Goal: Task Accomplishment & Management: Complete application form

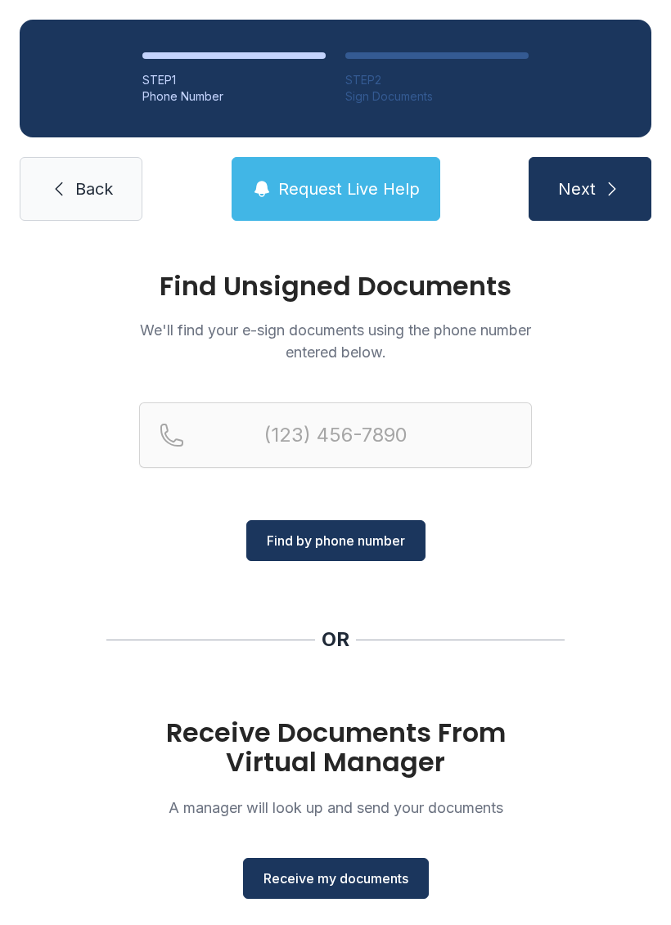
click at [368, 879] on span "Receive my documents" at bounding box center [335, 878] width 145 height 20
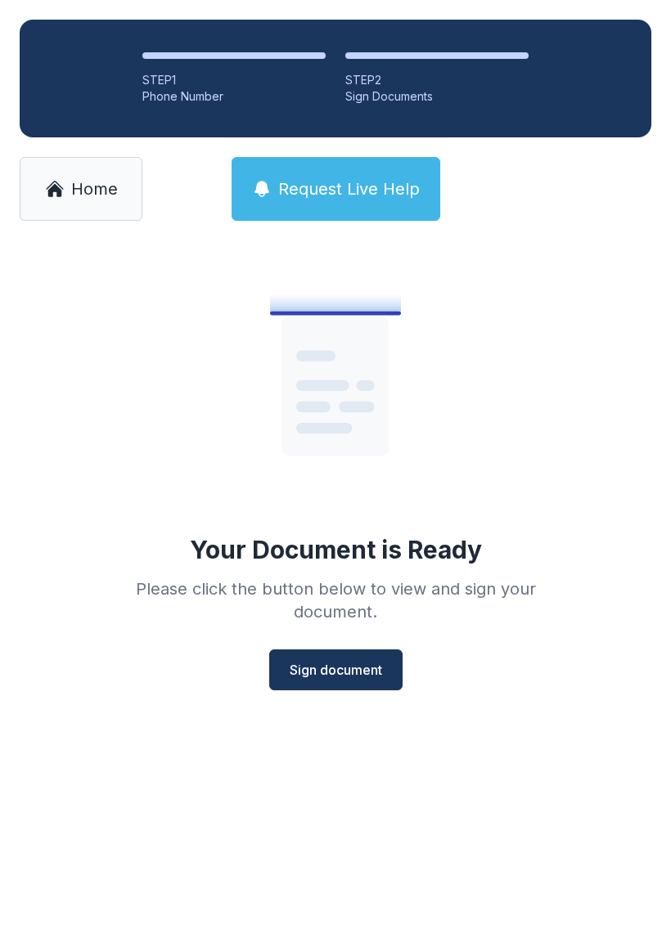
click at [356, 673] on span "Sign document" at bounding box center [335, 670] width 92 height 20
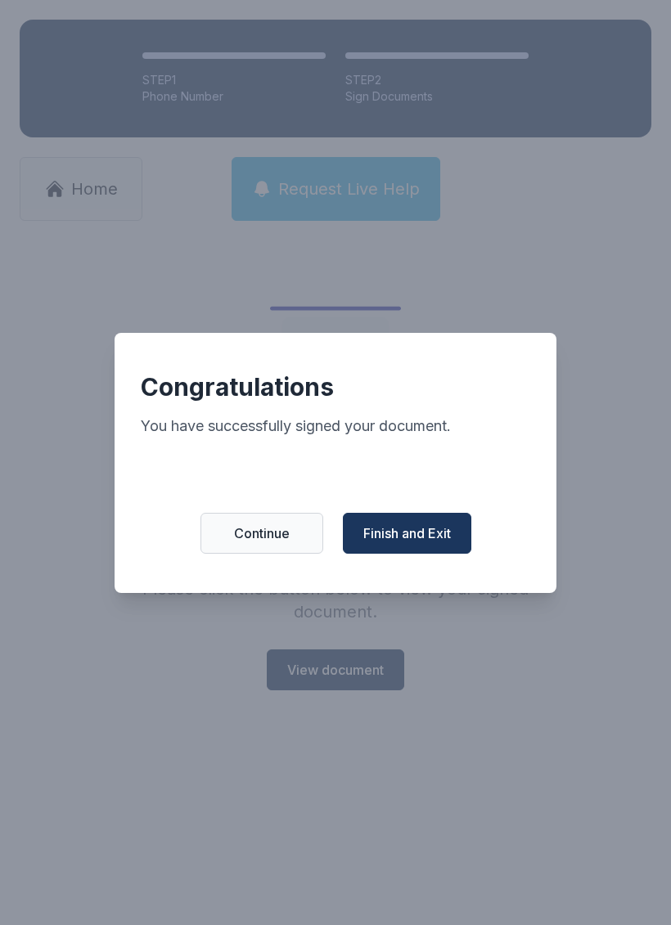
click at [421, 527] on button "Finish and Exit" at bounding box center [407, 533] width 128 height 41
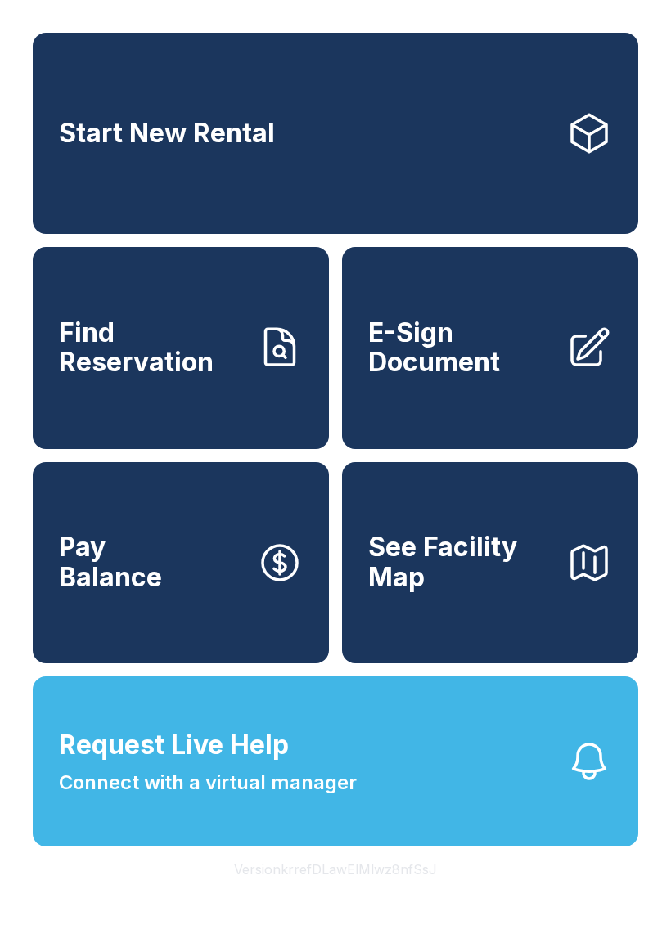
click at [543, 378] on span "E-Sign Document" at bounding box center [460, 348] width 185 height 60
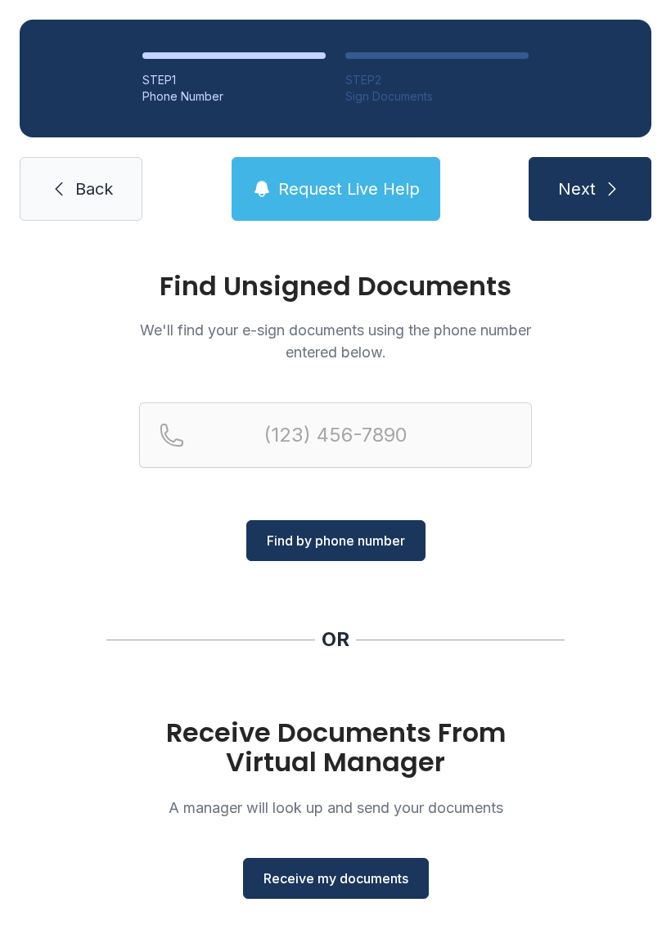
click at [379, 866] on button "Receive my documents" at bounding box center [336, 878] width 186 height 41
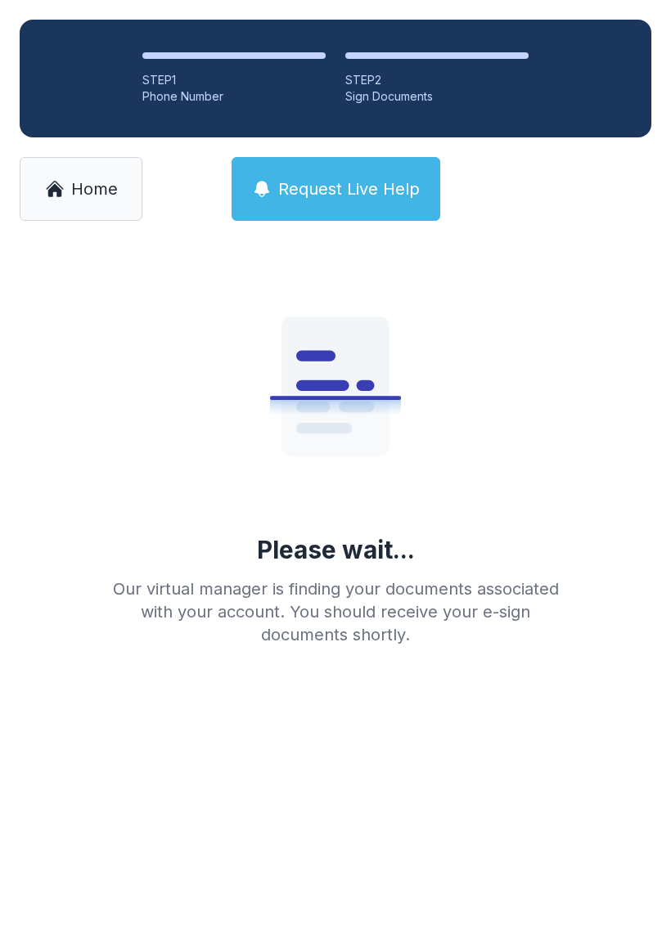
click at [108, 192] on span "Home" at bounding box center [94, 188] width 47 height 23
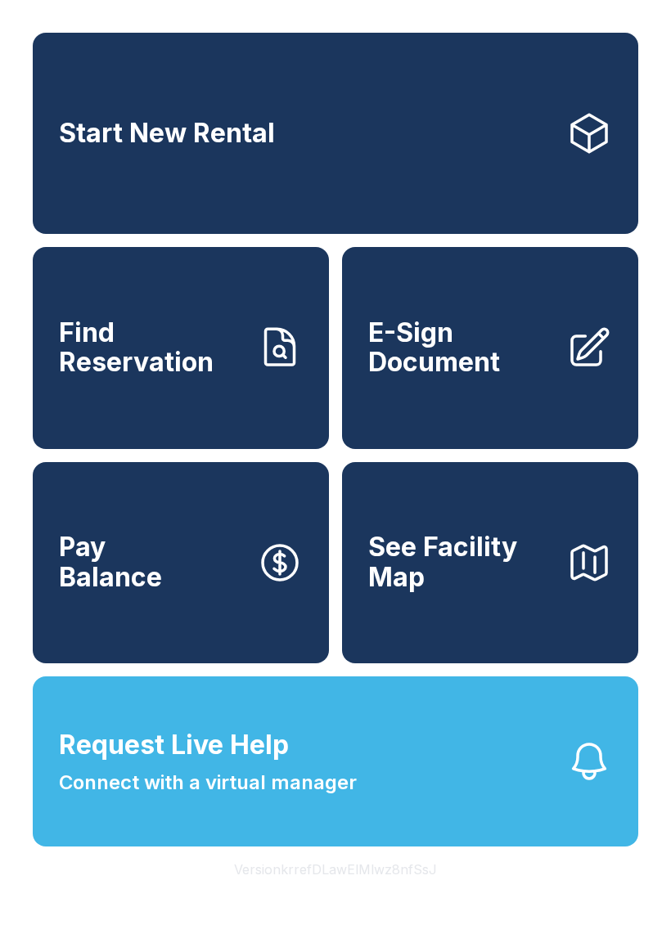
click at [550, 378] on span "E-Sign Document" at bounding box center [460, 348] width 185 height 60
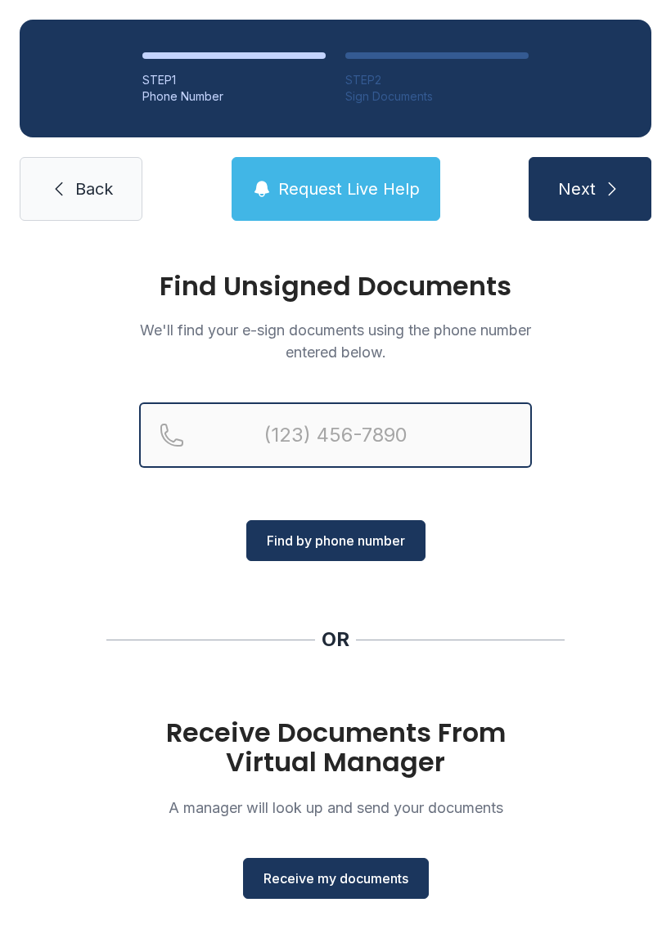
click at [445, 438] on input "Reservation phone number" at bounding box center [335, 434] width 392 height 65
type input "[PHONE_NUMBER]"
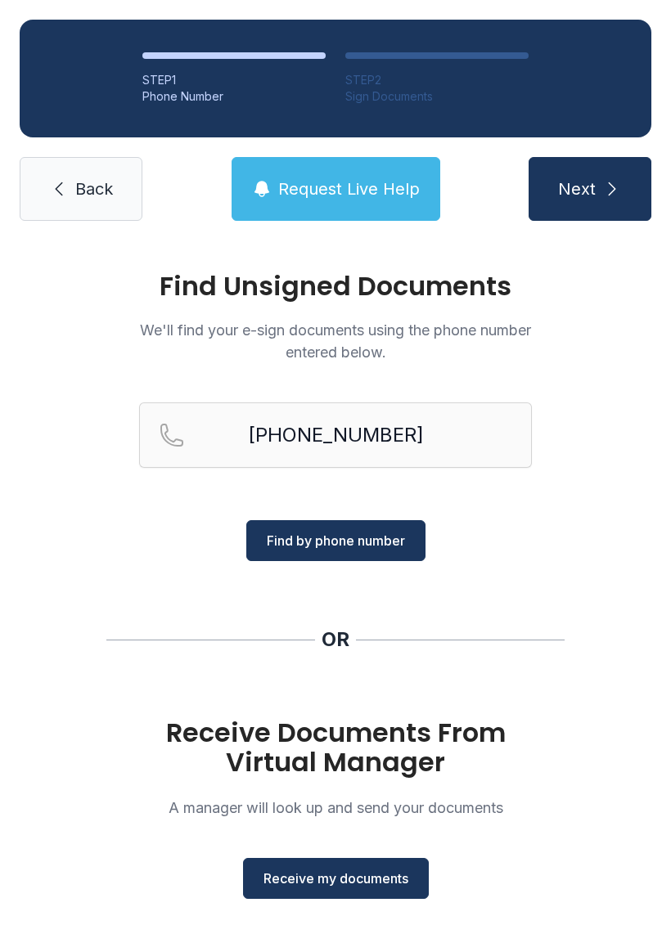
click at [378, 544] on span "Find by phone number" at bounding box center [336, 541] width 138 height 20
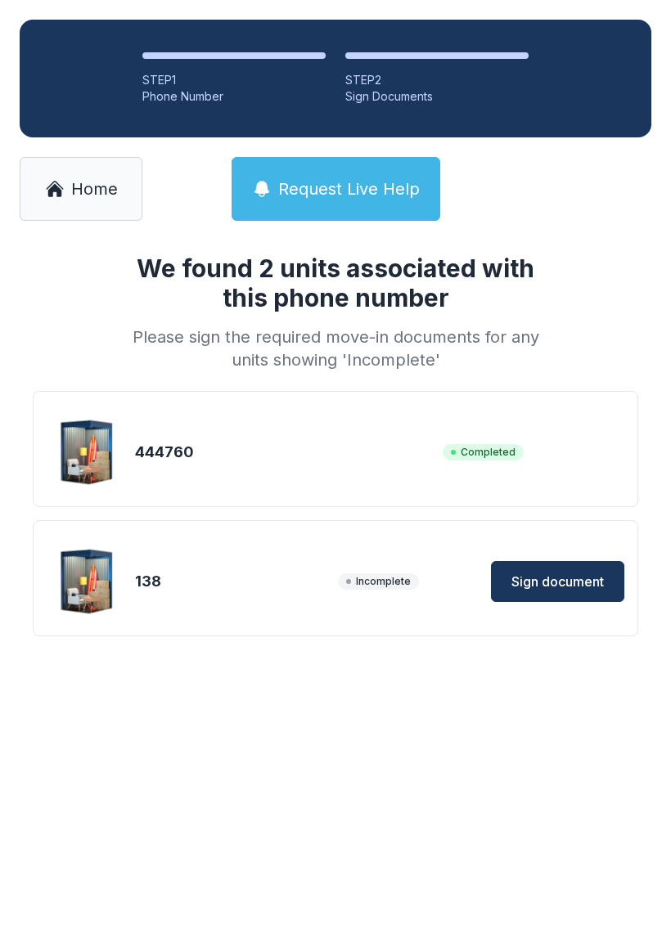
click at [546, 575] on span "Sign document" at bounding box center [557, 582] width 92 height 20
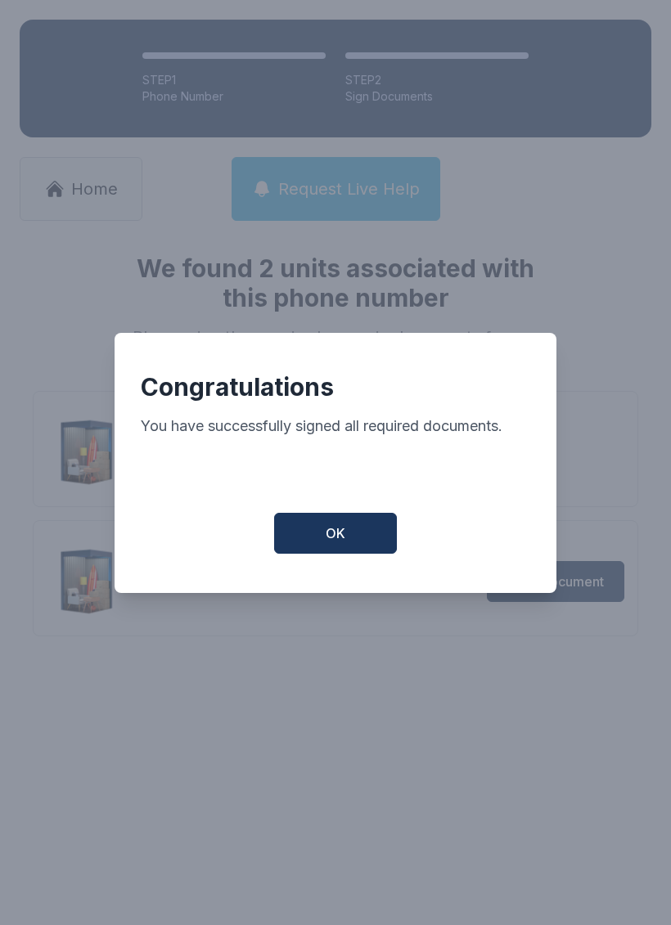
click at [363, 533] on button "OK" at bounding box center [335, 533] width 123 height 41
